Goal: Information Seeking & Learning: Get advice/opinions

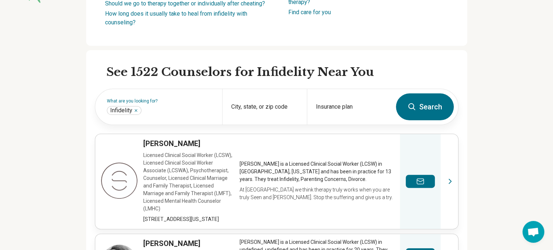
scroll to position [188, 0]
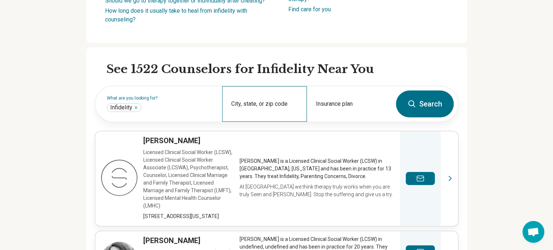
click at [240, 110] on div "City, state, or zip code" at bounding box center [264, 104] width 85 height 36
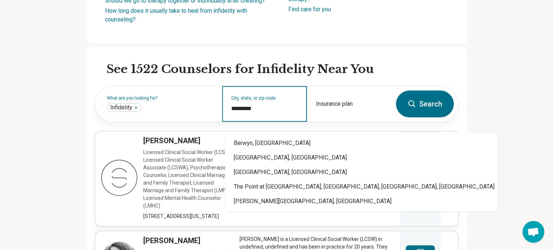
type input "*********"
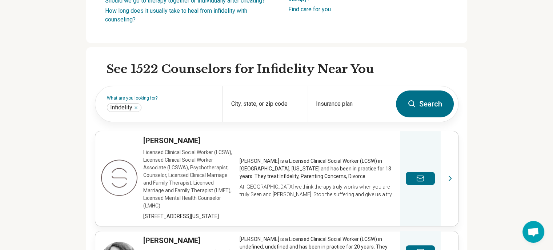
click at [442, 113] on button "Search" at bounding box center [425, 104] width 58 height 27
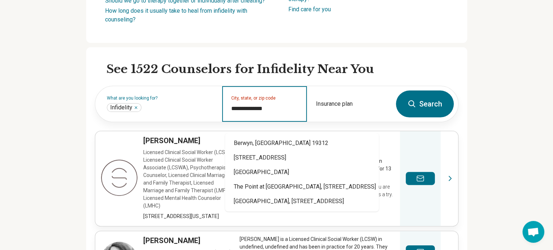
type input "**********"
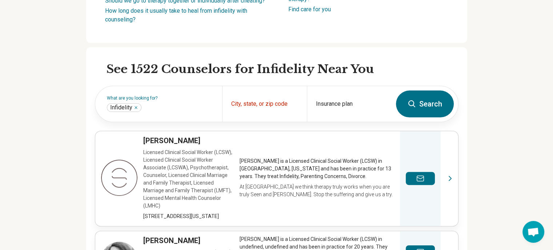
click at [428, 110] on button "Search" at bounding box center [425, 104] width 58 height 27
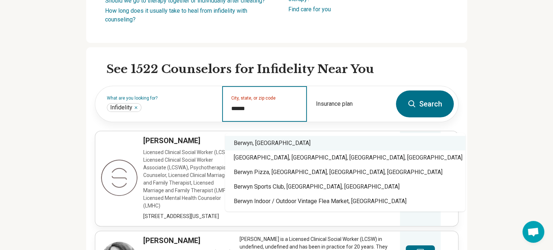
click at [253, 142] on div "Berwyn, [GEOGRAPHIC_DATA]" at bounding box center [345, 143] width 240 height 15
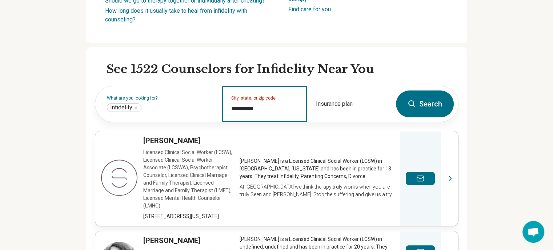
type input "**********"
click at [429, 118] on button "Search" at bounding box center [425, 104] width 58 height 27
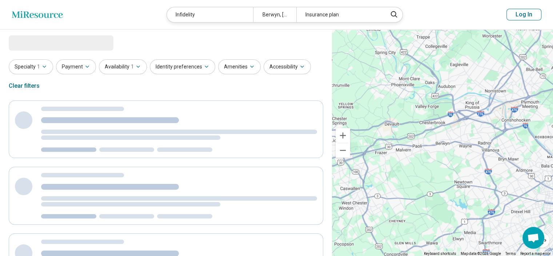
select select "***"
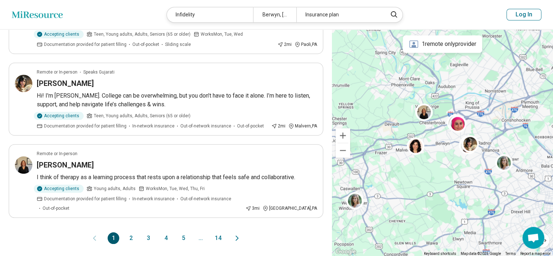
scroll to position [712, 0]
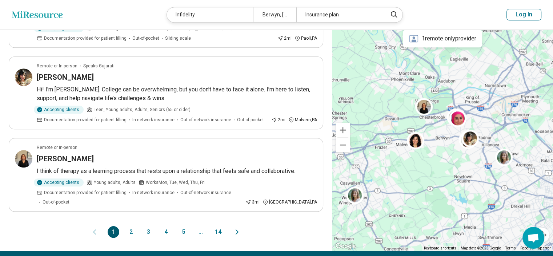
drag, startPoint x: 536, startPoint y: 199, endPoint x: 542, endPoint y: 185, distance: 15.0
click at [542, 185] on div "Keyboard shortcuts Map Data Map data ©2025 Google Map data ©2025 Google 2 km Cl…" at bounding box center [442, 137] width 221 height 227
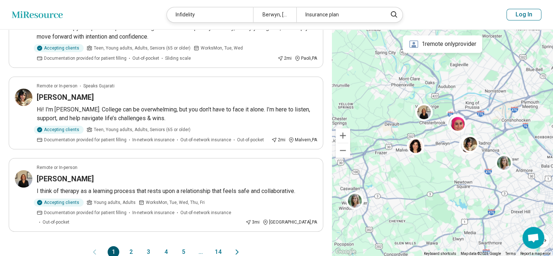
scroll to position [697, 0]
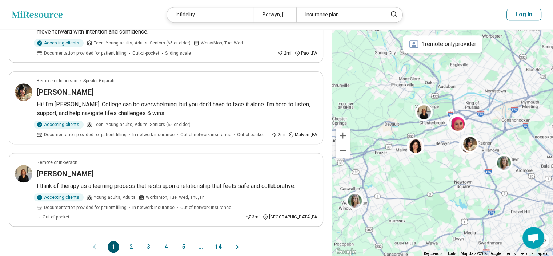
click at [132, 241] on button "2" at bounding box center [131, 247] width 12 height 12
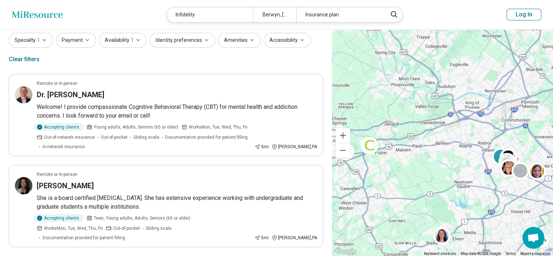
scroll to position [0, 0]
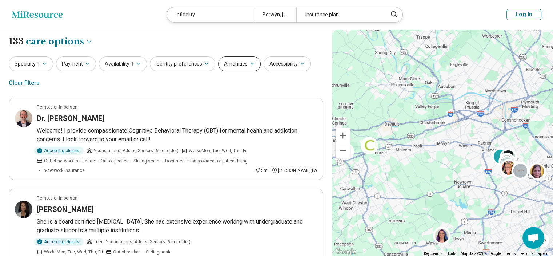
click at [249, 64] on icon "button" at bounding box center [252, 64] width 6 height 6
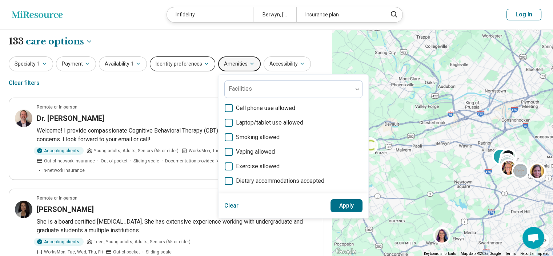
click at [204, 65] on icon "button" at bounding box center [207, 64] width 6 height 6
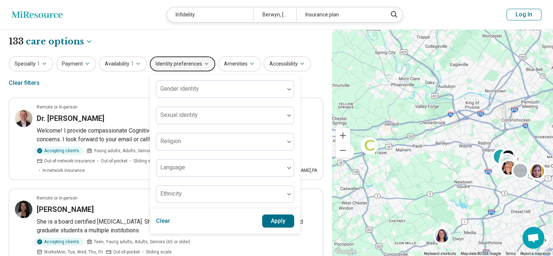
click at [204, 65] on icon "button" at bounding box center [207, 64] width 6 height 6
click at [135, 66] on icon "button" at bounding box center [138, 64] width 6 height 6
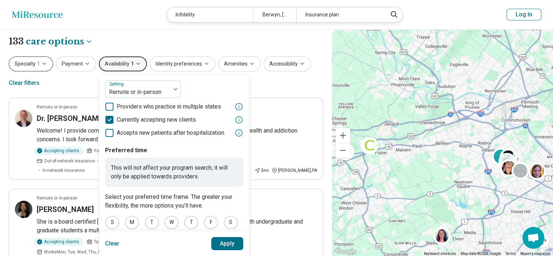
click at [42, 62] on icon "button" at bounding box center [44, 64] width 6 height 6
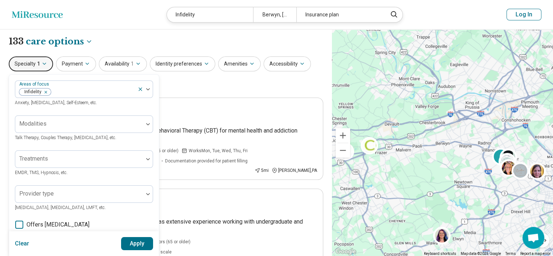
click at [98, 37] on div "**********" at bounding box center [166, 41] width 315 height 12
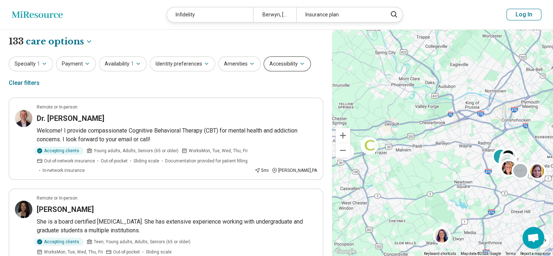
click at [292, 63] on button "Accessibility" at bounding box center [287, 63] width 47 height 15
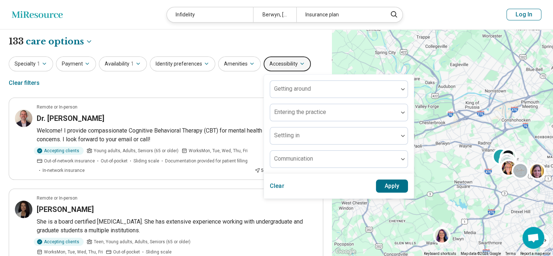
click at [292, 63] on button "Accessibility" at bounding box center [287, 63] width 47 height 15
click at [239, 62] on button "Amenities" at bounding box center [239, 63] width 43 height 15
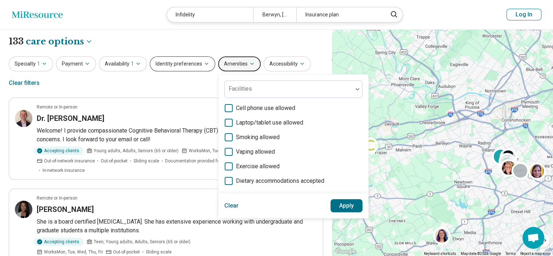
click at [182, 63] on button "Identity preferences" at bounding box center [182, 63] width 65 height 15
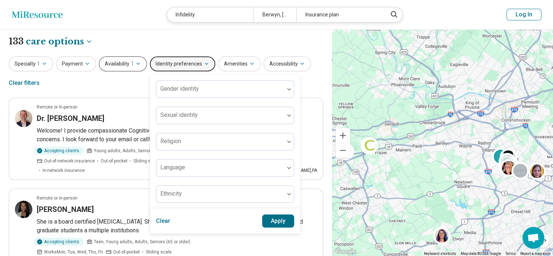
click at [131, 66] on span "1" at bounding box center [132, 64] width 3 height 8
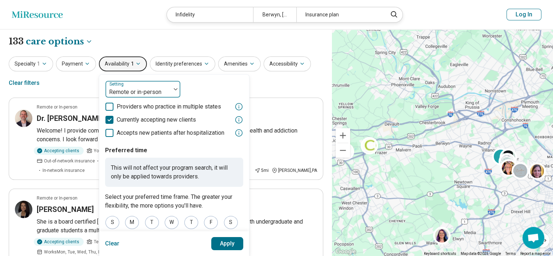
click at [137, 93] on div at bounding box center [138, 92] width 60 height 10
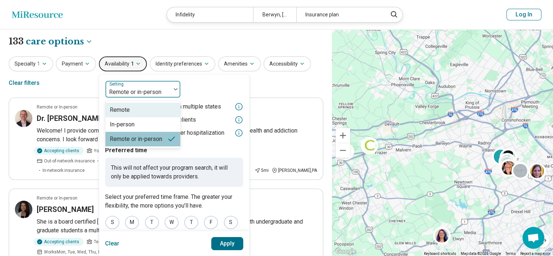
click at [121, 110] on div "Remote" at bounding box center [120, 110] width 20 height 9
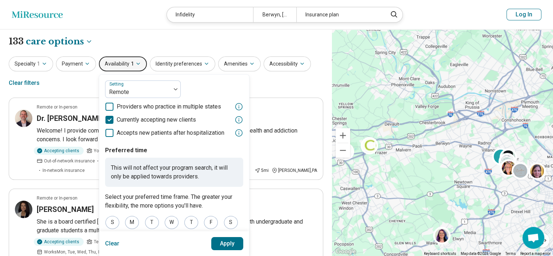
click at [221, 241] on button "Apply" at bounding box center [227, 243] width 32 height 13
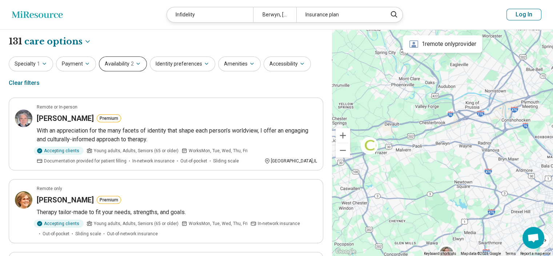
click at [128, 63] on button "Availability 2" at bounding box center [123, 63] width 48 height 15
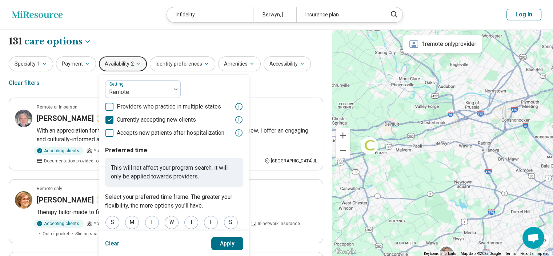
click at [275, 83] on div "Specialty 1 Payment Availability 2 Setting Remote Providers who practice in mul…" at bounding box center [166, 73] width 315 height 35
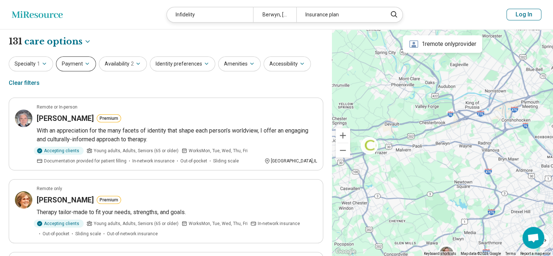
click at [79, 62] on button "Payment" at bounding box center [76, 63] width 40 height 15
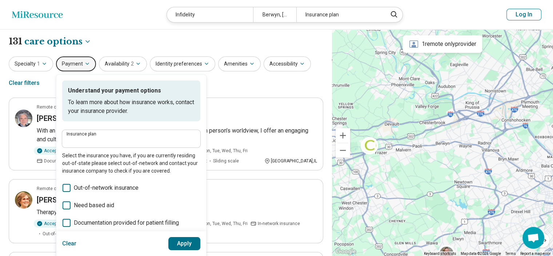
click at [79, 62] on button "Payment" at bounding box center [76, 63] width 40 height 15
click at [31, 63] on button "Specialty 1" at bounding box center [31, 63] width 44 height 15
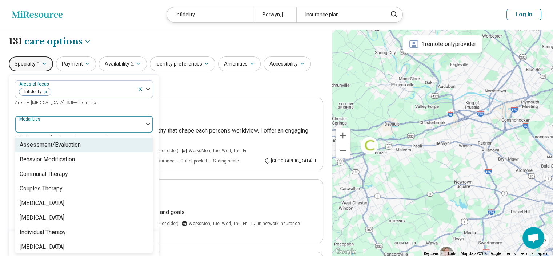
click at [148, 122] on div at bounding box center [147, 124] width 9 height 17
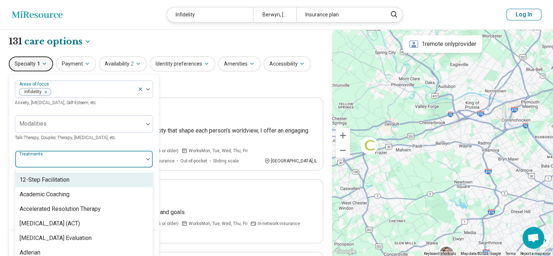
click at [147, 158] on img at bounding box center [148, 159] width 4 height 2
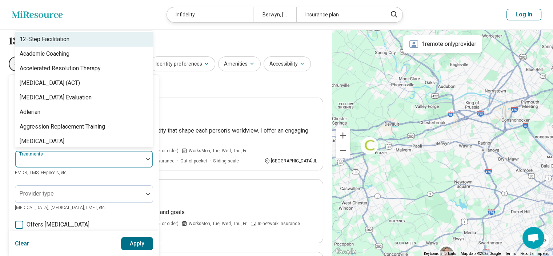
scroll to position [35, 0]
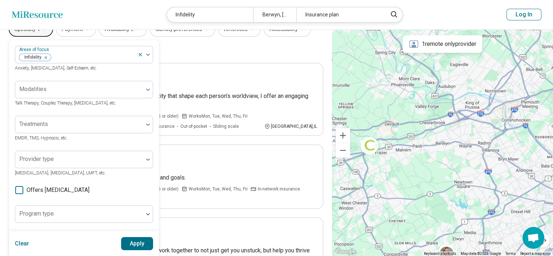
click at [207, 49] on div "Specialty 1 Areas of focus Infidelity Anxiety, [MEDICAL_DATA], Self-Esteem, etc…" at bounding box center [166, 39] width 315 height 35
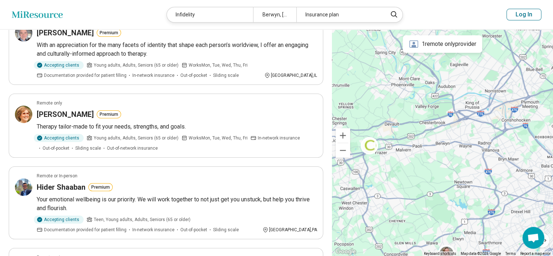
scroll to position [82, 0]
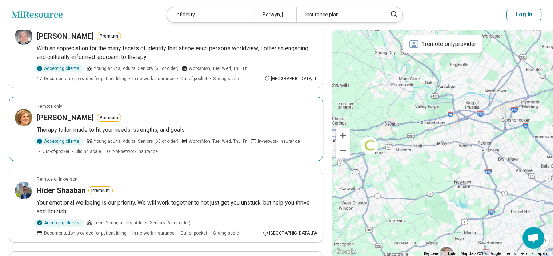
click at [76, 118] on h3 "[PERSON_NAME]" at bounding box center [65, 117] width 57 height 10
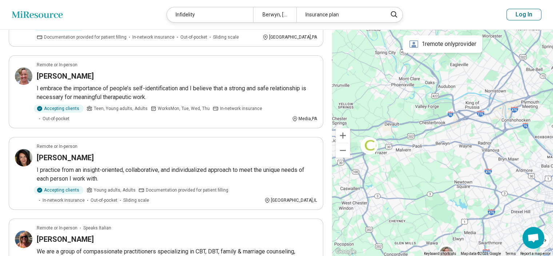
scroll to position [279, 0]
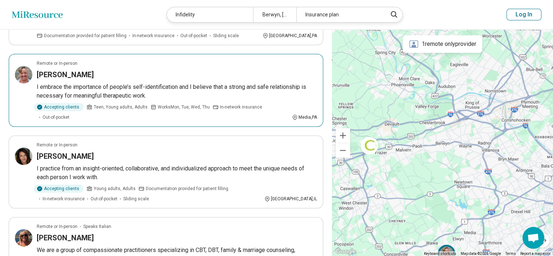
click at [77, 81] on article "Remote or In-person [PERSON_NAME] I embrace the importance of people’s self-ide…" at bounding box center [166, 90] width 315 height 73
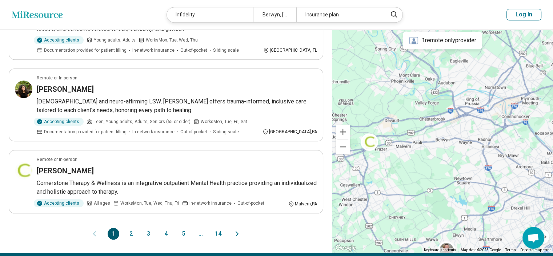
scroll to position [696, 0]
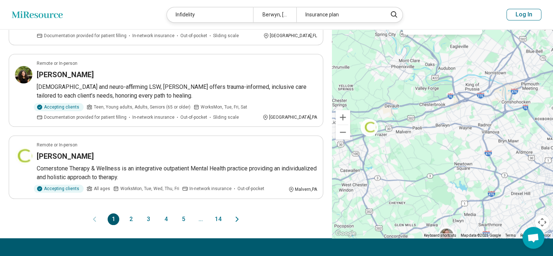
click at [130, 213] on button "2" at bounding box center [131, 219] width 12 height 12
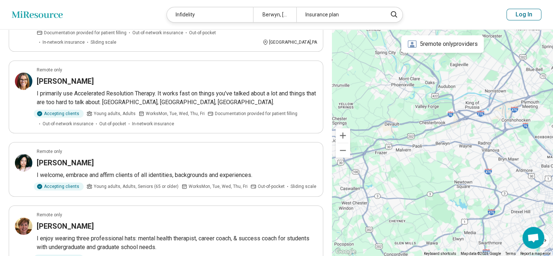
scroll to position [306, 0]
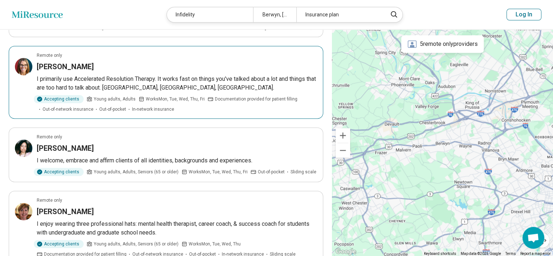
click at [55, 66] on h3 "[PERSON_NAME]" at bounding box center [65, 66] width 57 height 10
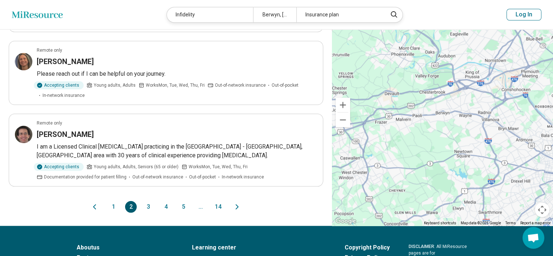
scroll to position [703, 0]
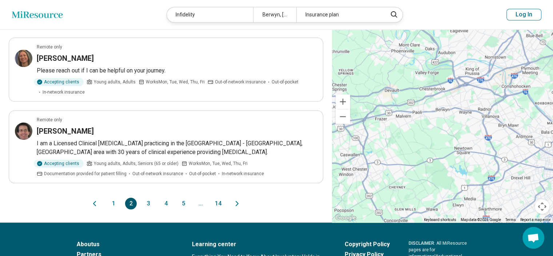
click at [147, 200] on button "3" at bounding box center [149, 204] width 12 height 12
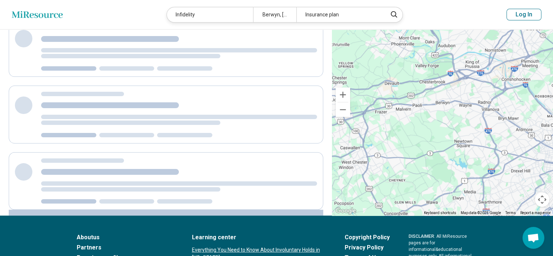
scroll to position [0, 0]
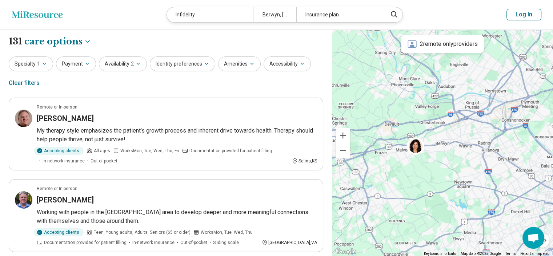
click at [393, 203] on div at bounding box center [442, 142] width 221 height 227
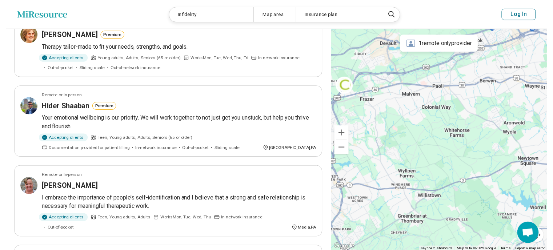
scroll to position [184, 0]
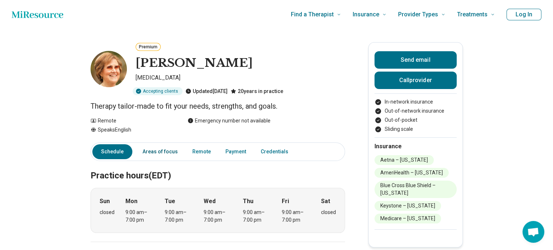
click at [162, 151] on link "Areas of focus" at bounding box center [160, 151] width 44 height 15
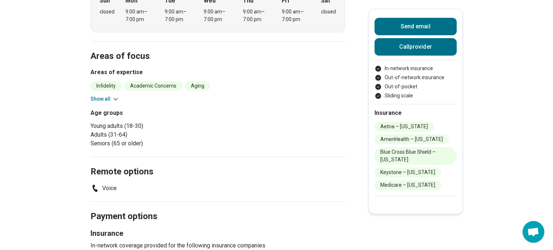
scroll to position [233, 0]
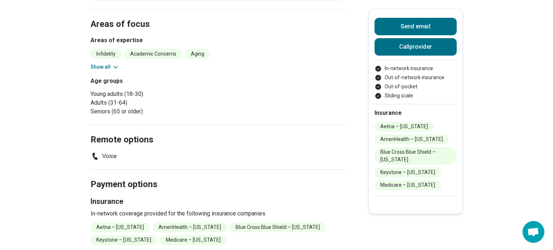
click at [553, 12] on main "Premium Joanne Perilstein Psychologist Accepting clients Updated 10 days ago 20…" at bounding box center [276, 102] width 553 height 613
